Goal: Navigation & Orientation: Find specific page/section

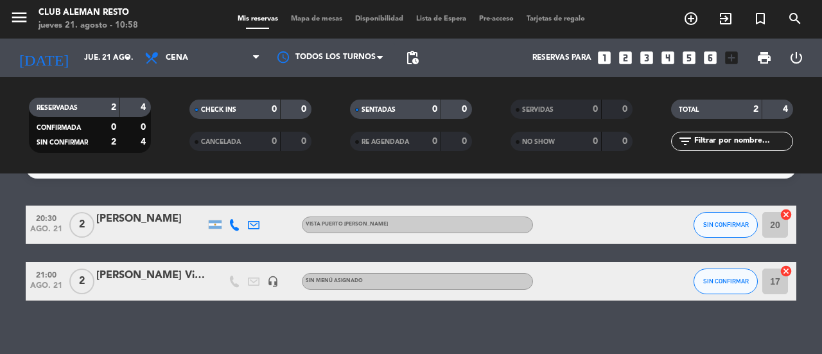
scroll to position [37, 0]
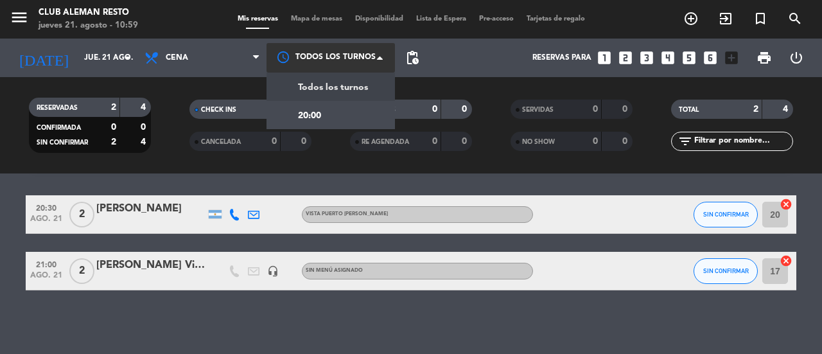
click at [350, 60] on div at bounding box center [330, 57] width 128 height 29
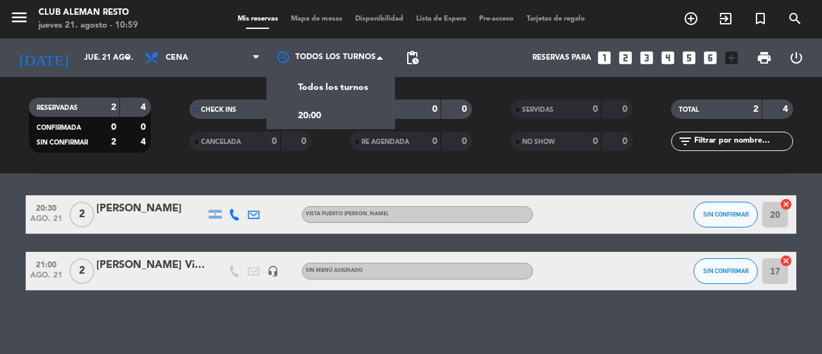
click at [325, 31] on div "menu Club aleman resto [DATE] 21. agosto - 10:59 Mis reservas Mapa de mesas Dis…" at bounding box center [411, 19] width 822 height 39
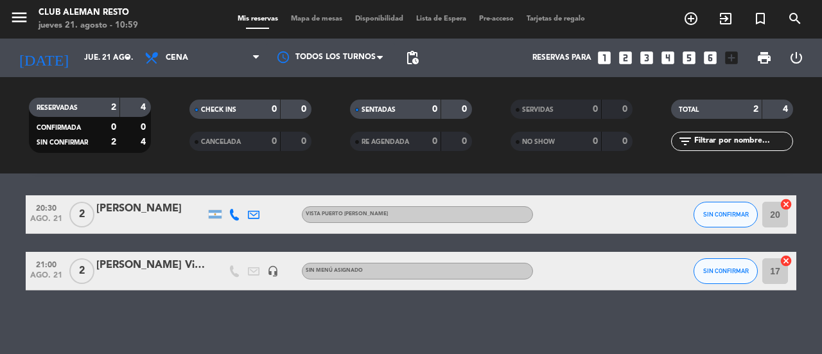
click at [322, 22] on span "Mapa de mesas" at bounding box center [316, 18] width 64 height 7
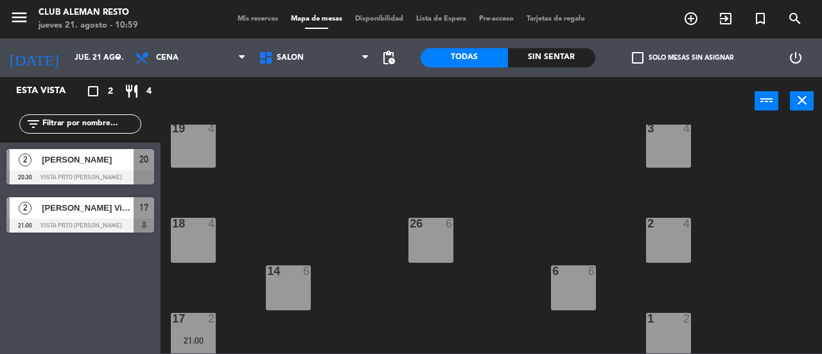
scroll to position [219, 0]
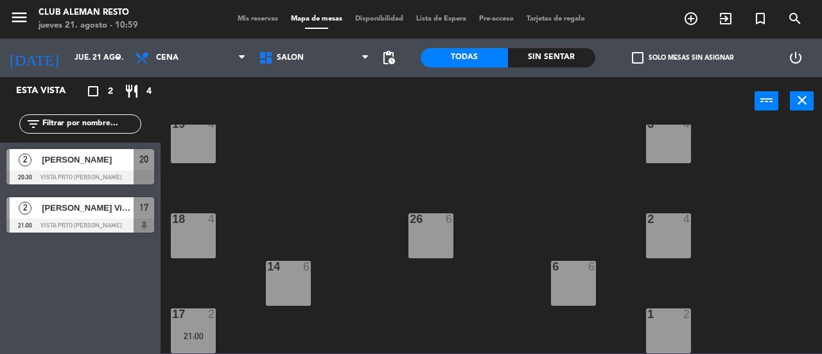
click at [135, 210] on div "17" at bounding box center [144, 207] width 21 height 21
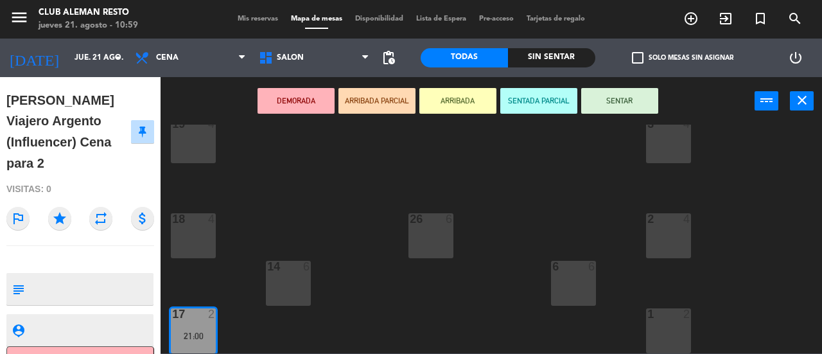
scroll to position [131, 0]
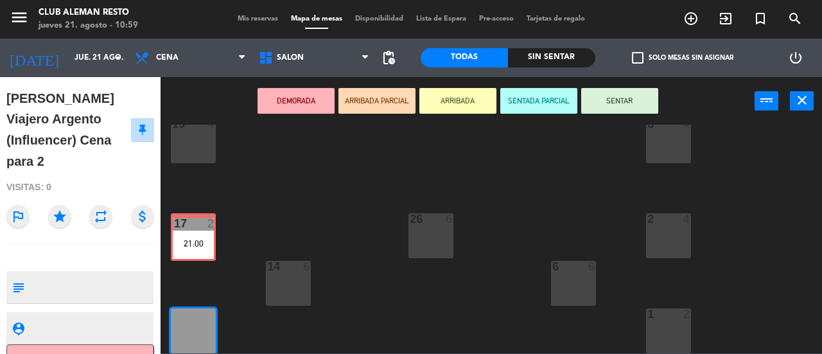
drag, startPoint x: 181, startPoint y: 323, endPoint x: 181, endPoint y: 230, distance: 92.4
click at [181, 230] on div "5 2 21 2 8 6 10 2 12 2 16 6 9 2 11 4 4 4 20 2 20:30 7 8 15 8 25 8 3 4 19 4 2 4 …" at bounding box center [495, 239] width 653 height 229
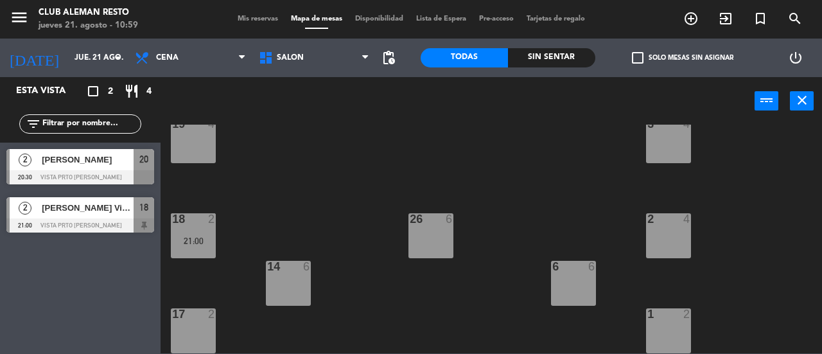
click at [79, 211] on span "[PERSON_NAME] Viajero Argento (Influencer) Cena para 2" at bounding box center [88, 207] width 92 height 13
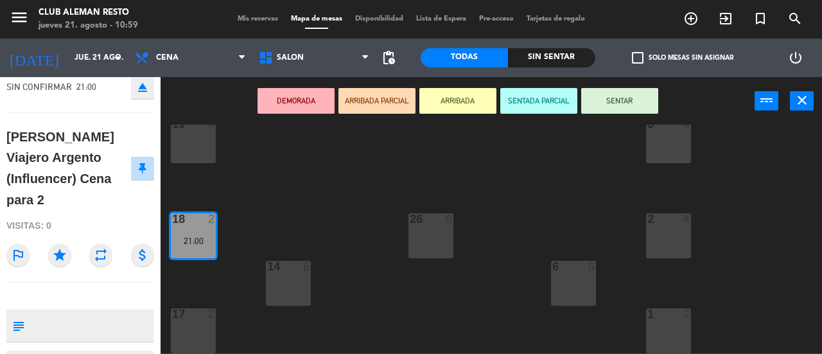
scroll to position [94, 0]
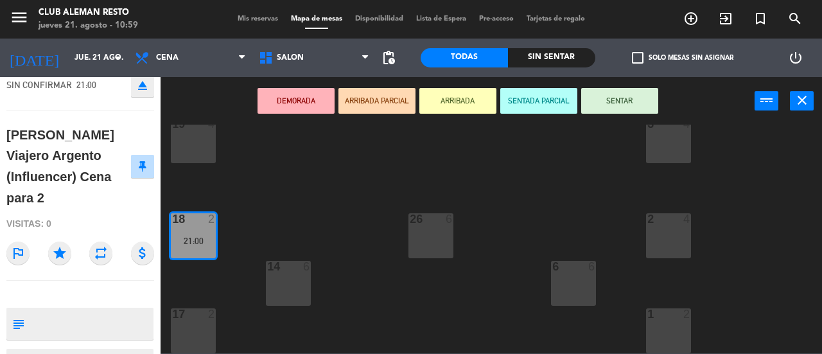
click at [77, 168] on div "[PERSON_NAME] Viajero Argento (Influencer) Cena para 2" at bounding box center [68, 167] width 125 height 84
click at [76, 172] on div "[PERSON_NAME] Viajero Argento (Influencer) Cena para 2" at bounding box center [68, 167] width 125 height 84
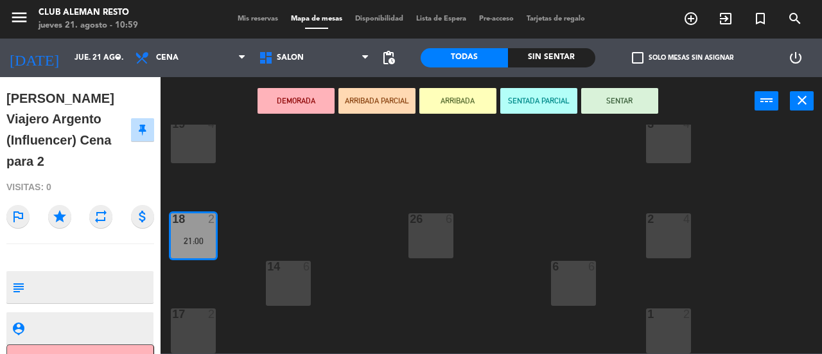
scroll to position [0, 0]
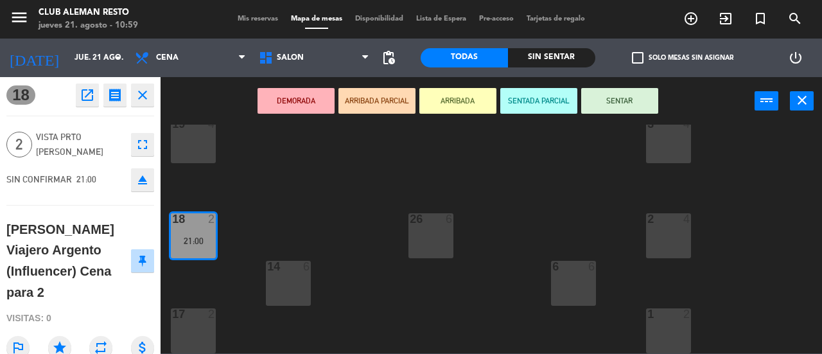
click at [83, 255] on div "[PERSON_NAME] Viajero Argento (Influencer) Cena para 2" at bounding box center [68, 261] width 125 height 84
click at [46, 307] on div "Visitas: 0" at bounding box center [80, 318] width 148 height 22
click at [65, 264] on div "[PERSON_NAME] Viajero Argento (Influencer) Cena para 2" at bounding box center [68, 261] width 125 height 84
click at [270, 187] on div "5 2 21 2 8 6 10 2 12 2 16 6 9 2 11 4 4 4 20 2 20:30 7 8 15 8 25 8 3 4 19 4 2 4 …" at bounding box center [495, 239] width 653 height 229
